Goal: Navigation & Orientation: Find specific page/section

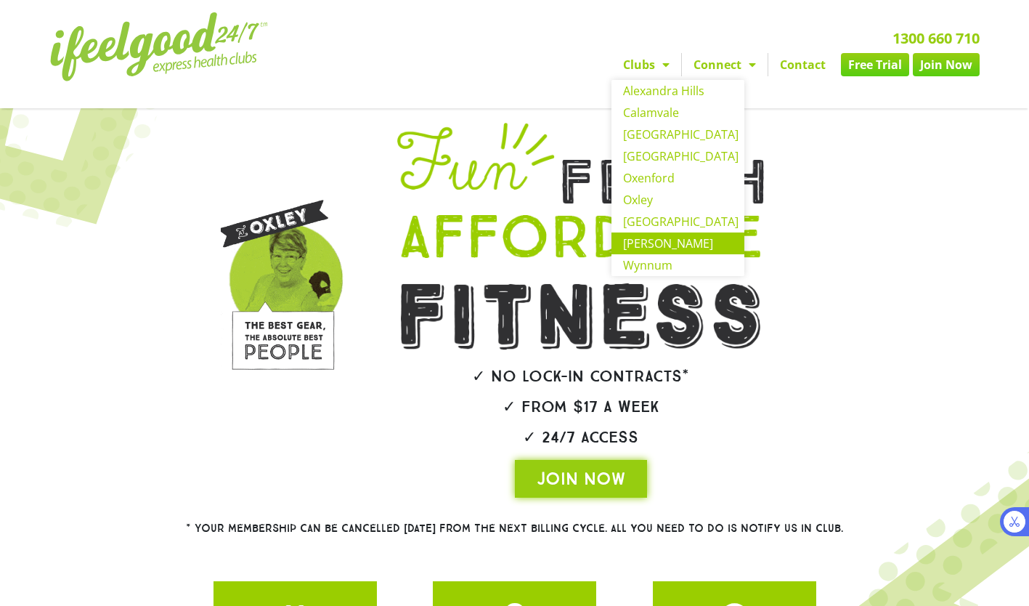
click at [656, 240] on link "[PERSON_NAME]" at bounding box center [678, 243] width 133 height 22
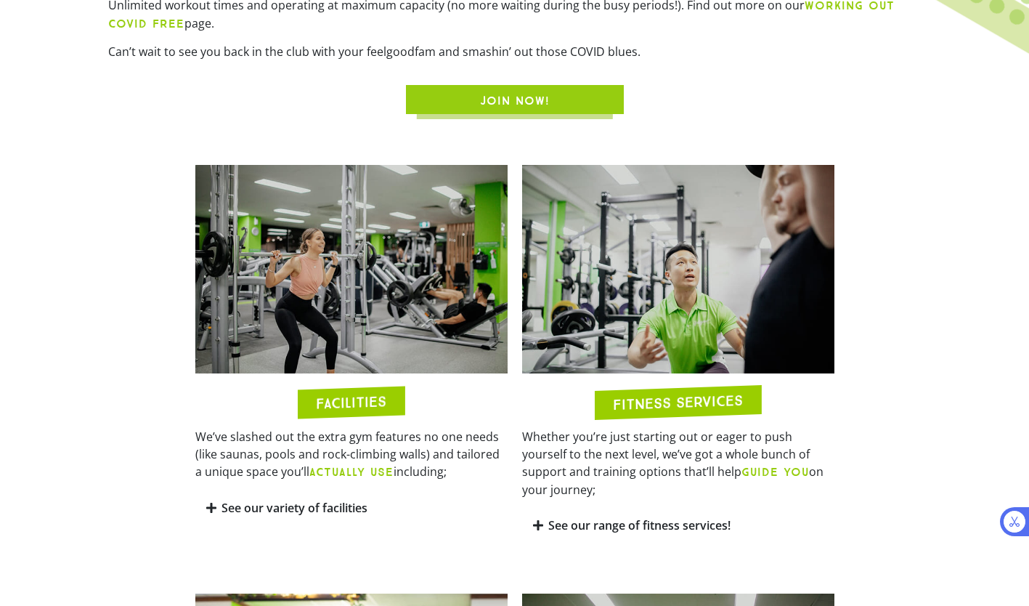
scroll to position [692, 0]
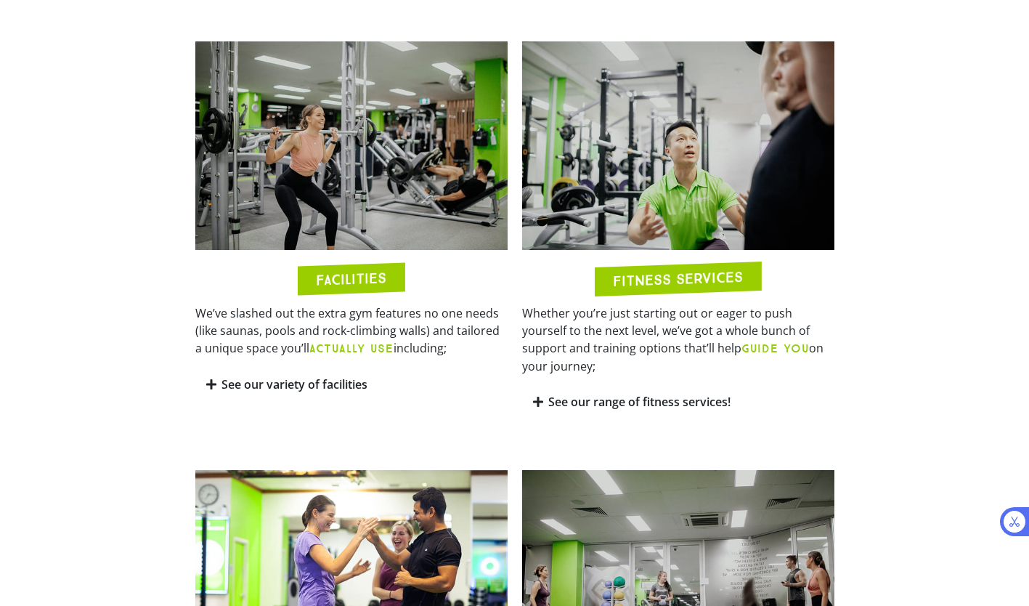
click at [538, 396] on icon at bounding box center [538, 402] width 10 height 12
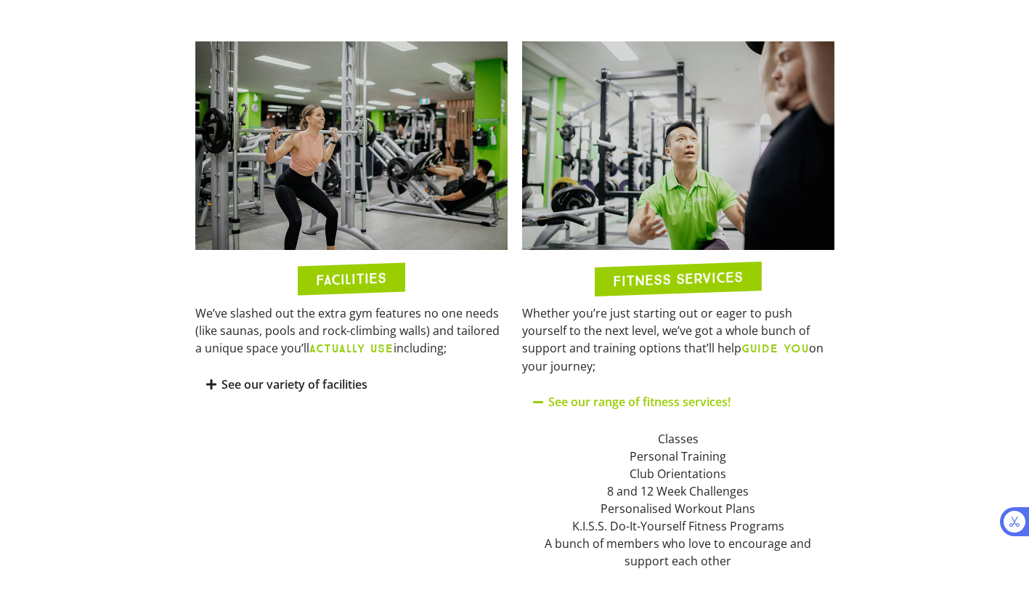
click at [538, 396] on icon at bounding box center [539, 402] width 12 height 12
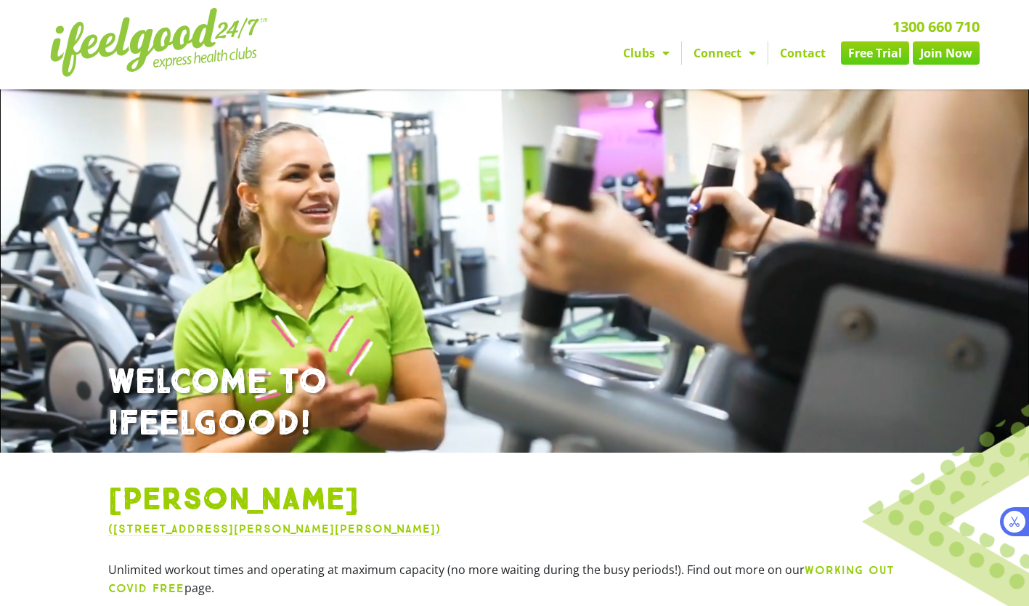
scroll to position [0, 0]
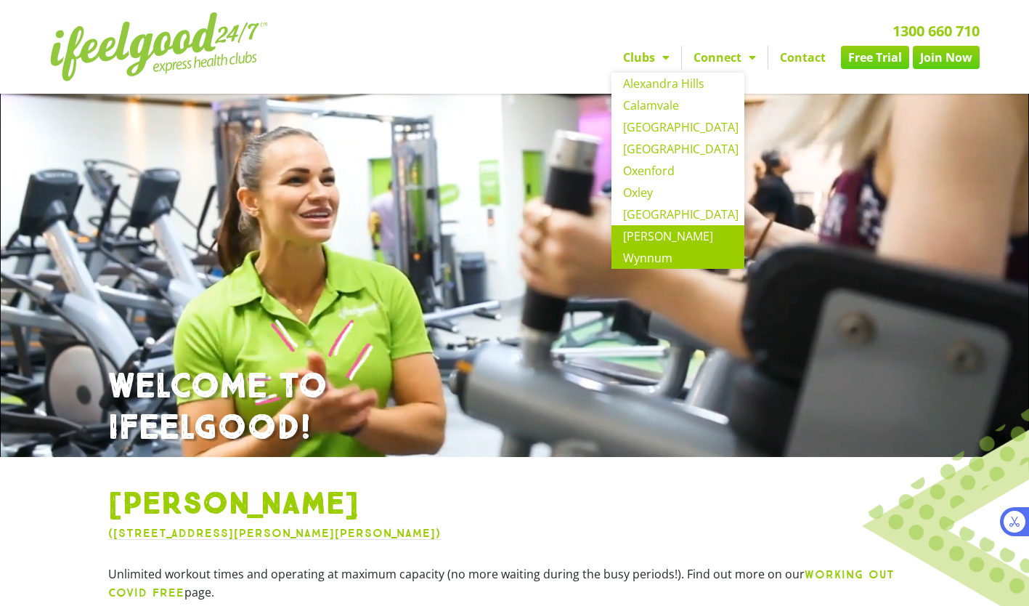
click at [659, 259] on link "Wynnum" at bounding box center [678, 258] width 133 height 22
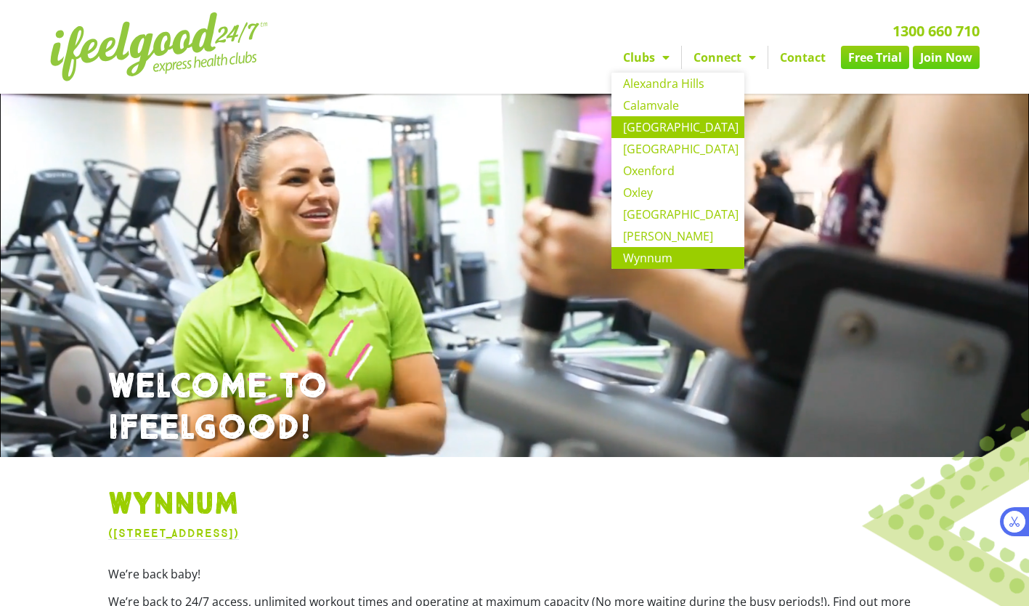
click at [663, 125] on link "[GEOGRAPHIC_DATA]" at bounding box center [678, 127] width 133 height 22
